Goal: Transaction & Acquisition: Subscribe to service/newsletter

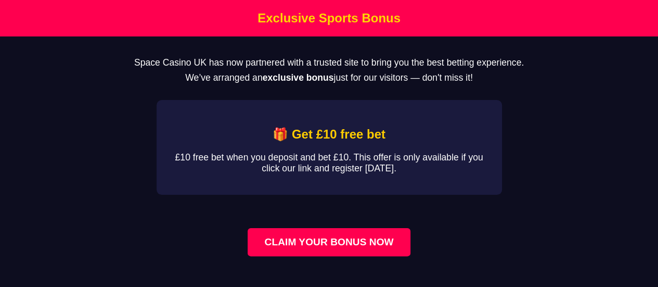
click at [344, 243] on link "CLAIM YOUR BONUS NOW" at bounding box center [329, 242] width 162 height 28
click at [327, 249] on link "CLAIM YOUR BONUS NOW" at bounding box center [329, 242] width 162 height 28
